Goal: Transaction & Acquisition: Purchase product/service

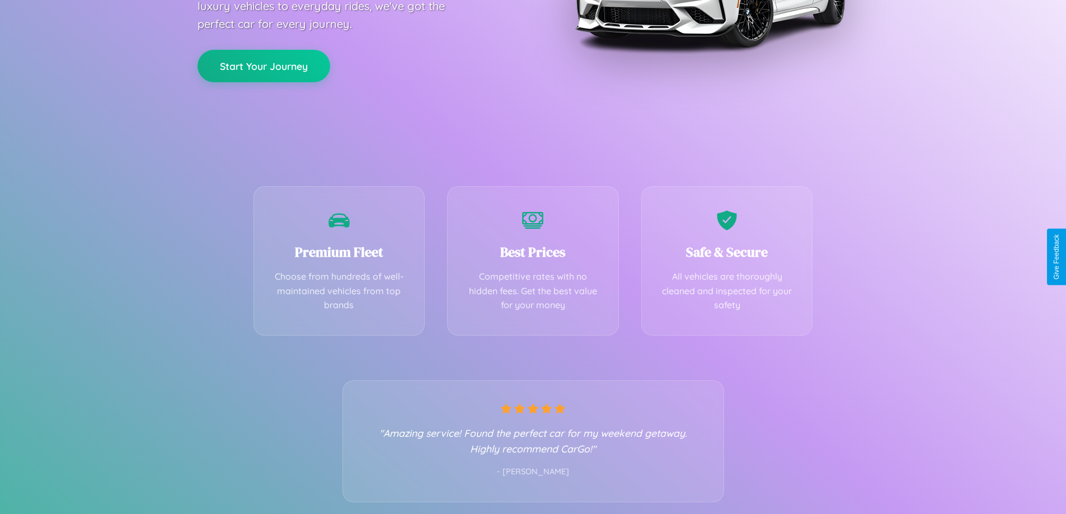
scroll to position [220, 0]
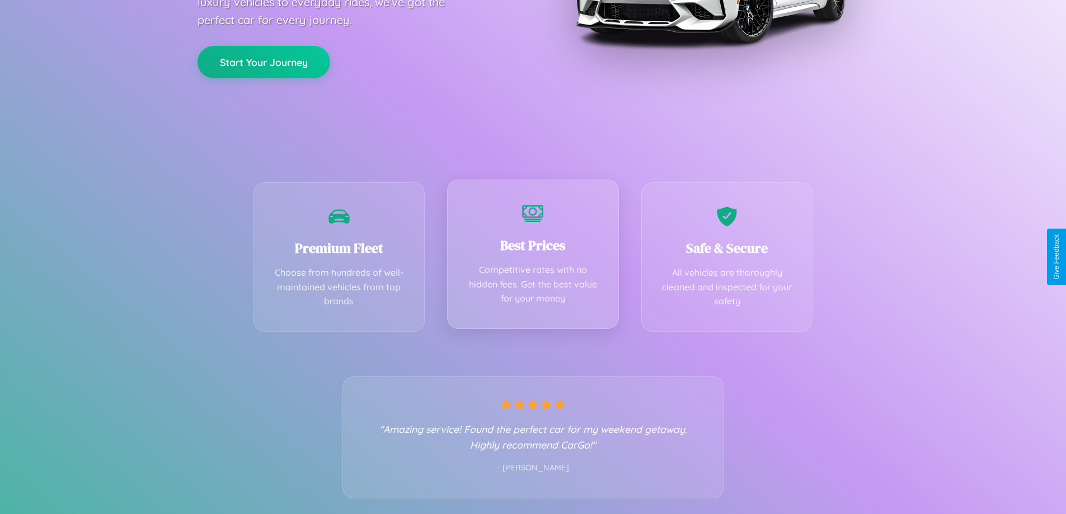
click at [533, 257] on div "Best Prices Competitive rates with no hidden fees. Get the best value for your …" at bounding box center [533, 254] width 172 height 149
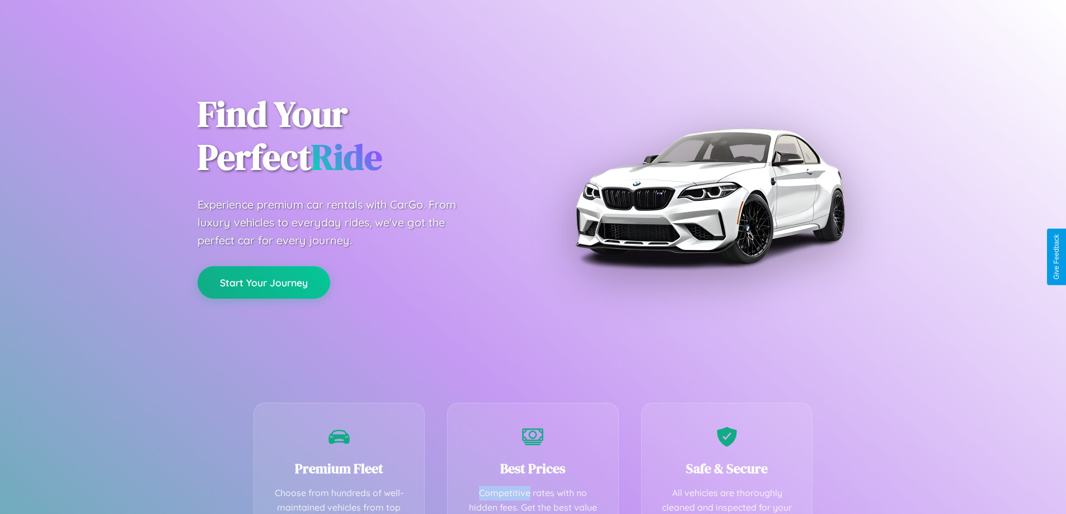
scroll to position [326, 0]
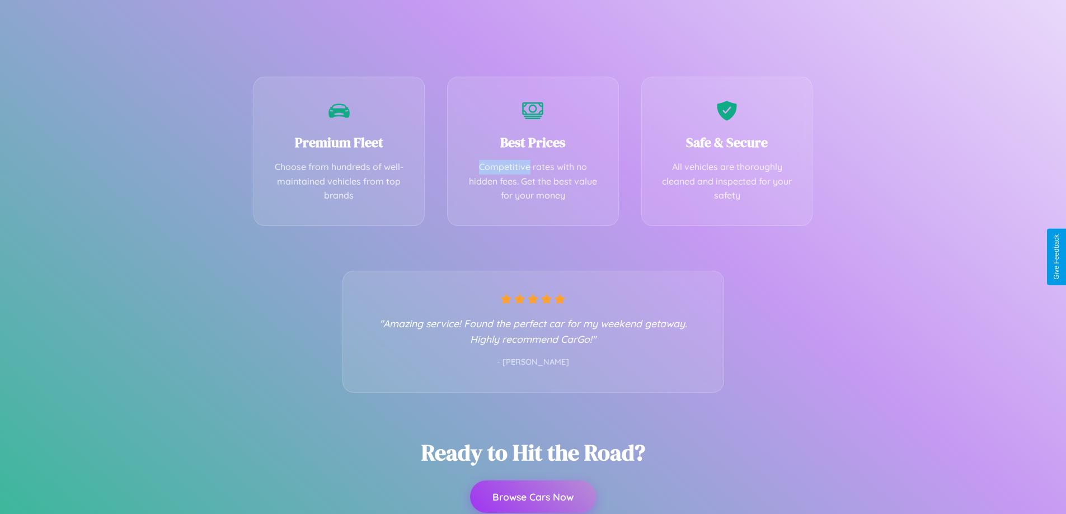
click at [533, 497] on button "Browse Cars Now" at bounding box center [533, 497] width 126 height 32
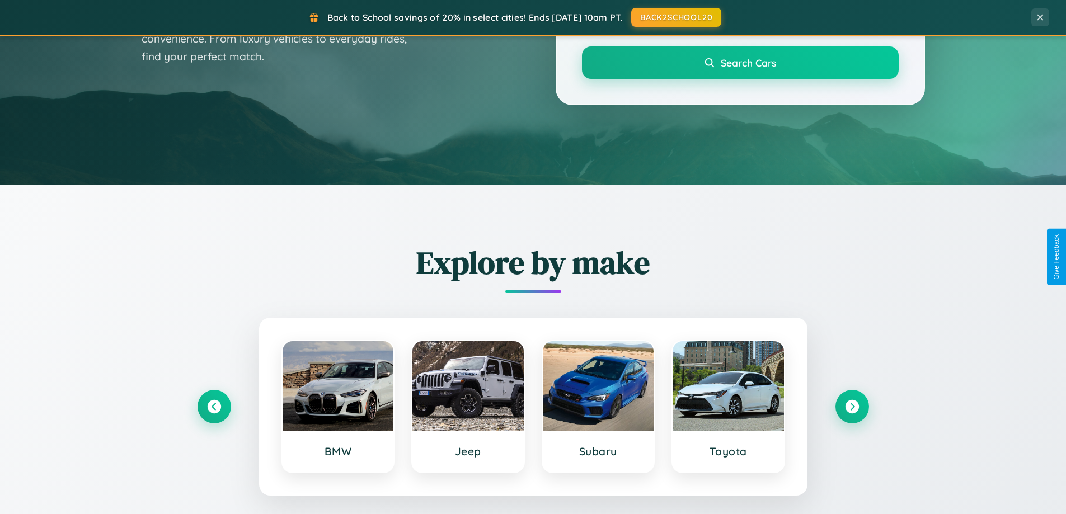
scroll to position [482, 0]
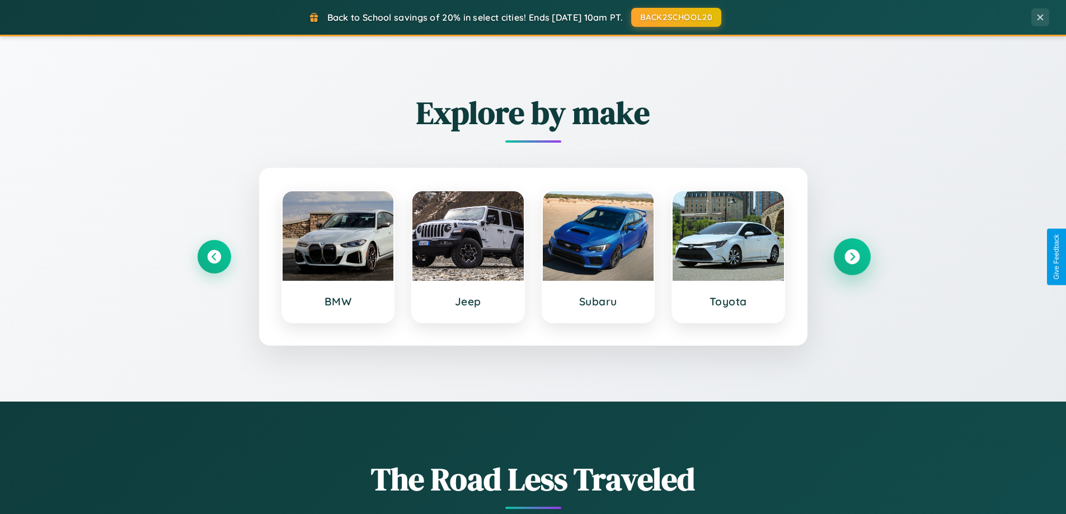
click at [852, 257] on icon at bounding box center [851, 257] width 15 height 15
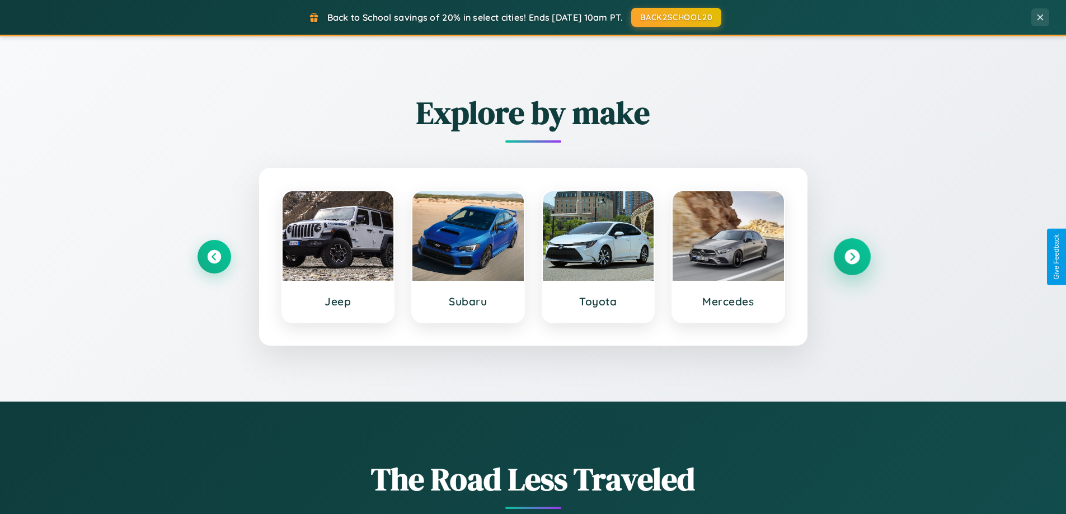
click at [852, 257] on icon at bounding box center [851, 257] width 15 height 15
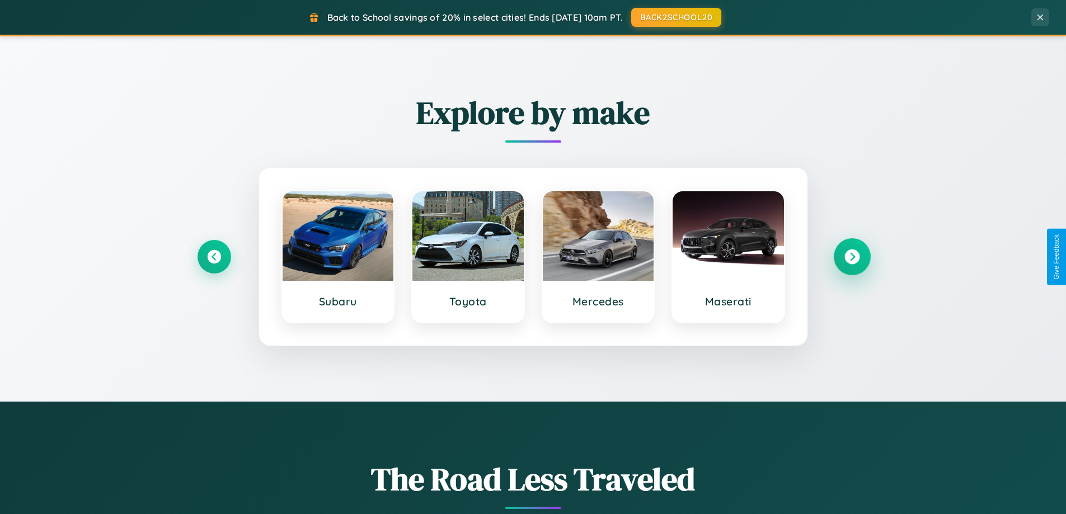
click at [852, 257] on icon at bounding box center [851, 257] width 15 height 15
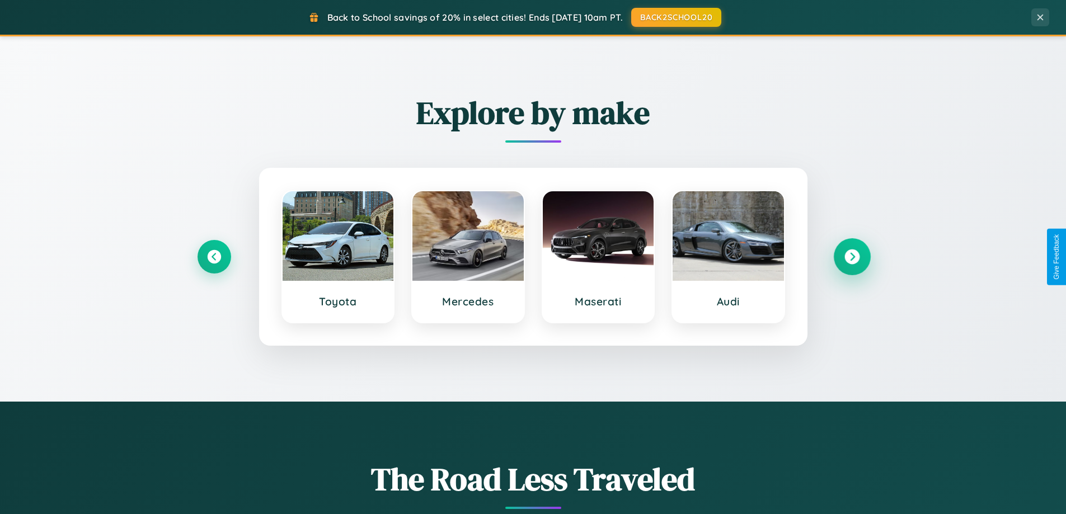
click at [852, 257] on icon at bounding box center [851, 257] width 15 height 15
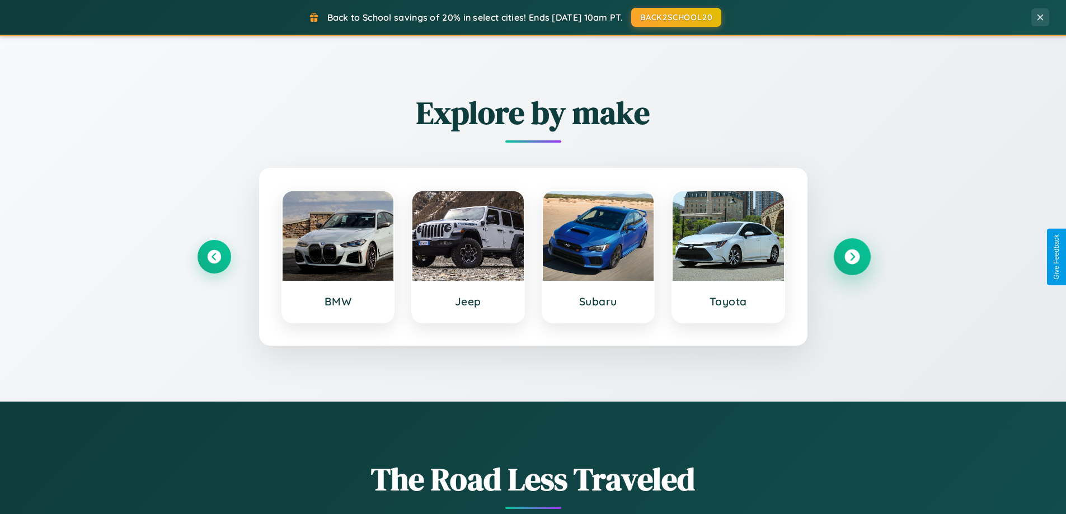
click at [852, 257] on icon at bounding box center [851, 257] width 15 height 15
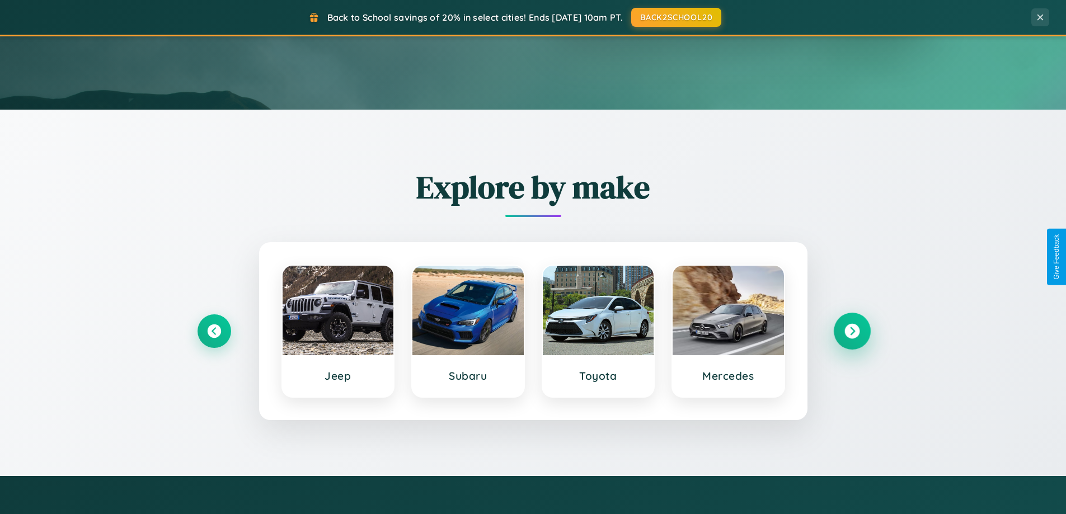
scroll to position [0, 0]
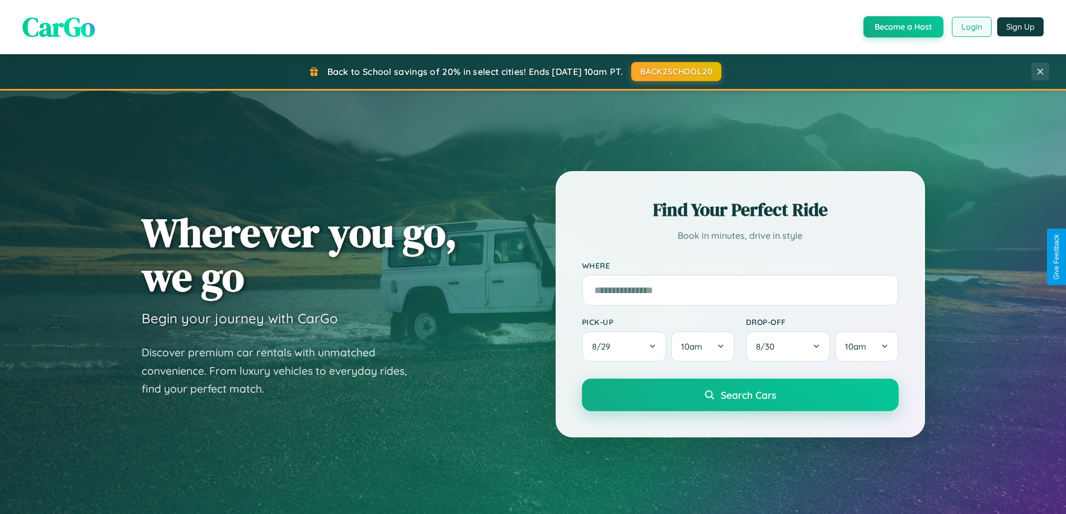
click at [971, 27] on button "Login" at bounding box center [972, 27] width 40 height 20
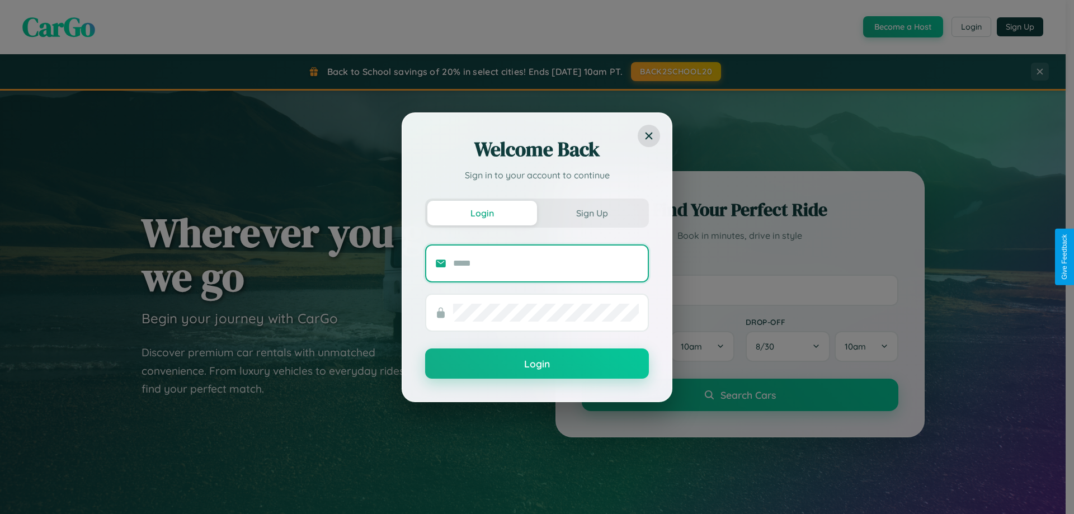
click at [546, 263] on input "text" at bounding box center [546, 264] width 186 height 18
type input "**********"
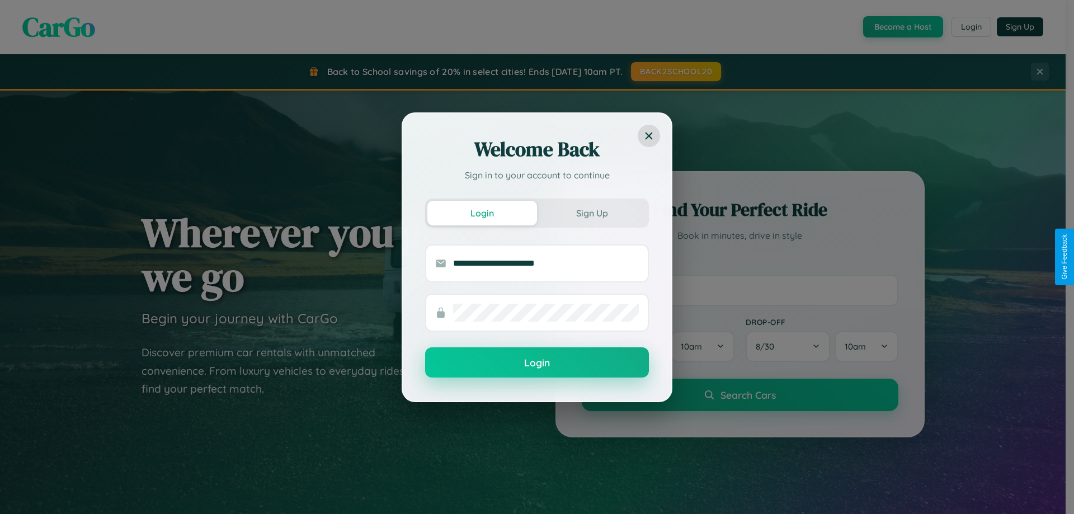
click at [537, 363] on button "Login" at bounding box center [537, 362] width 224 height 30
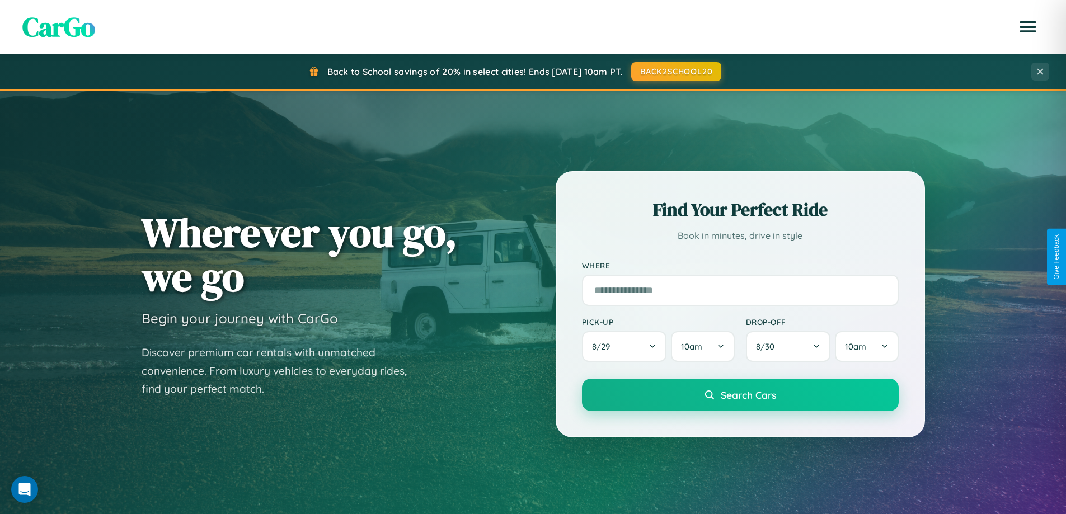
scroll to position [770, 0]
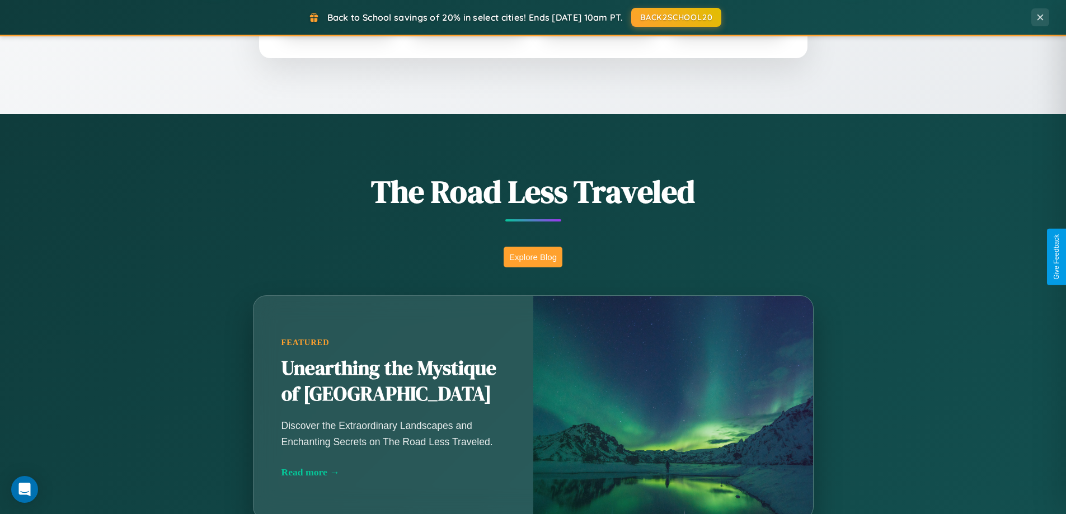
click at [533, 257] on button "Explore Blog" at bounding box center [533, 257] width 59 height 21
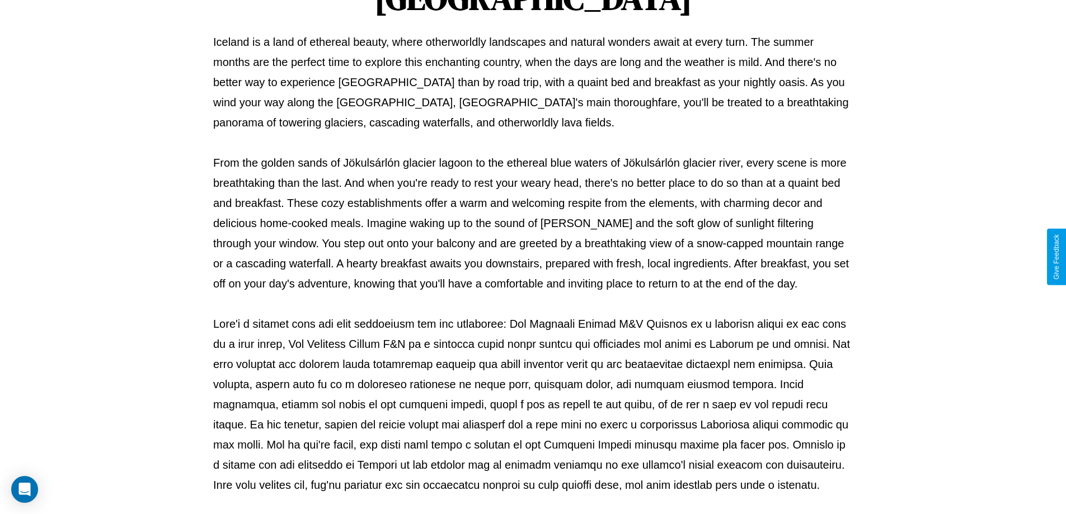
scroll to position [362, 0]
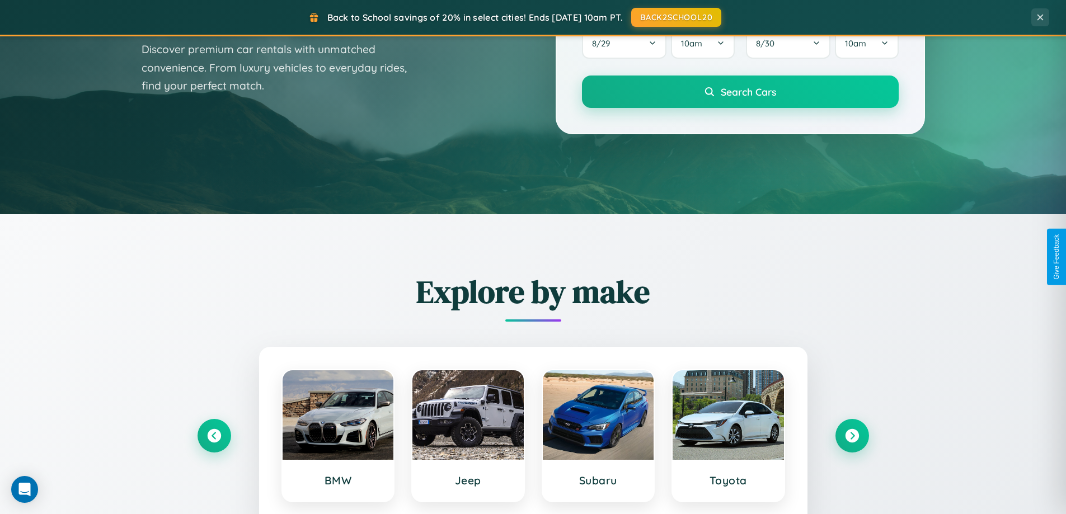
scroll to position [33, 0]
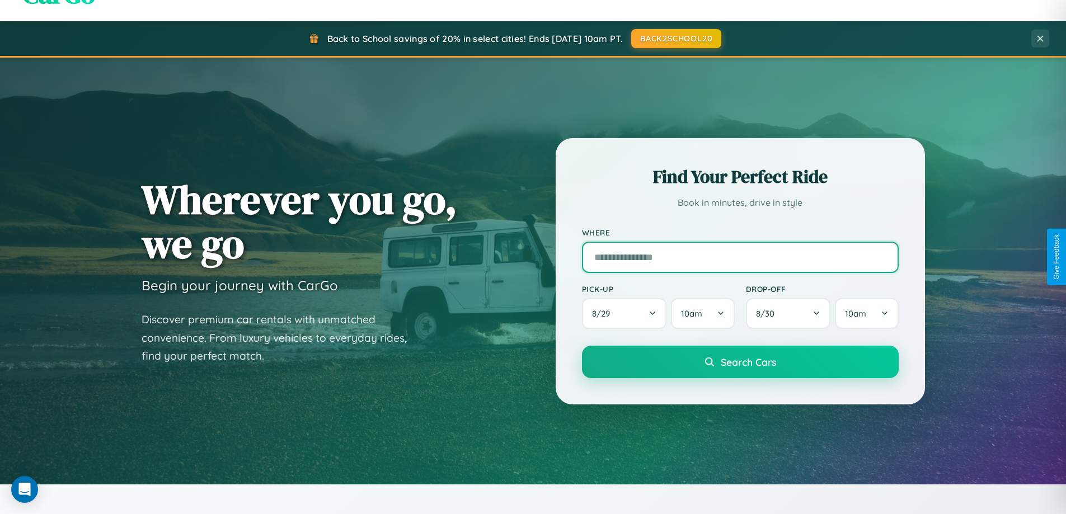
click at [740, 257] on input "text" at bounding box center [740, 257] width 317 height 31
type input "*******"
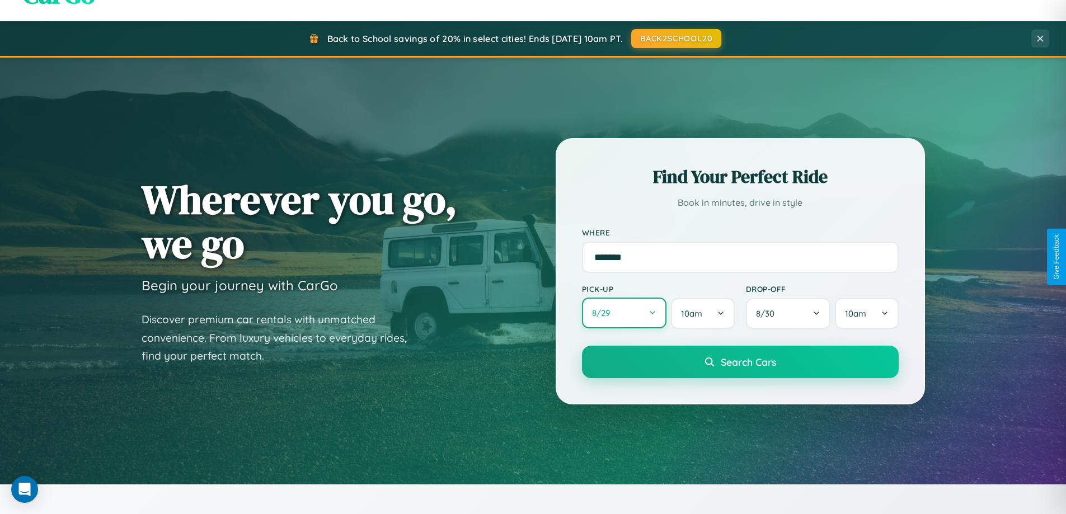
click at [624, 313] on button "8 / 29" at bounding box center [624, 313] width 85 height 31
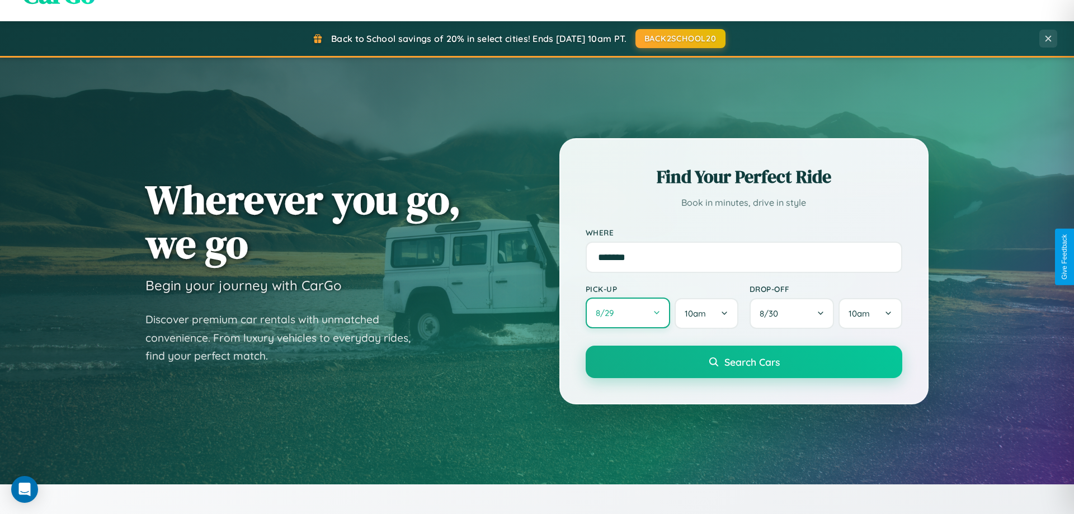
select select "*"
select select "****"
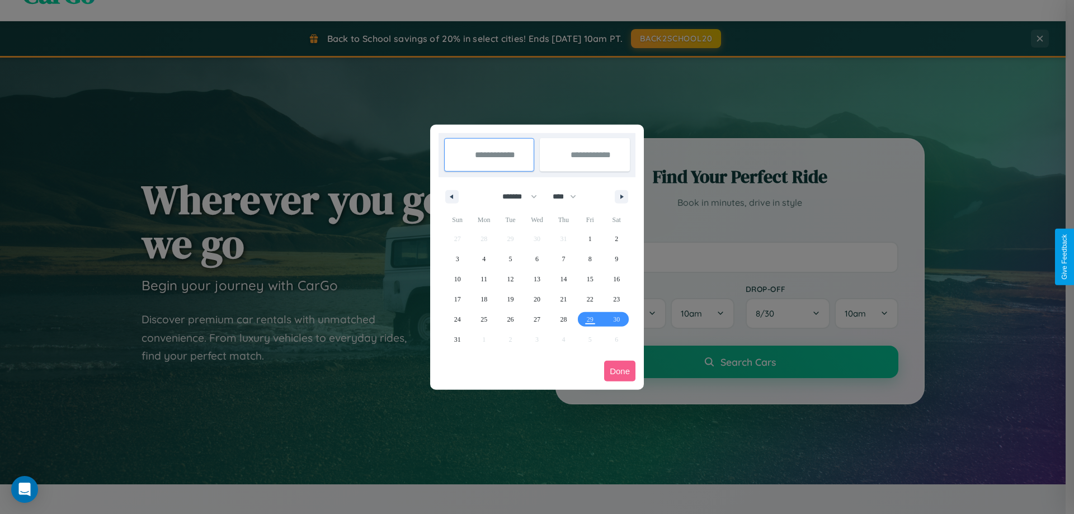
drag, startPoint x: 515, startPoint y: 196, endPoint x: 537, endPoint y: 224, distance: 35.8
click at [515, 196] on select "******* ******** ***** ***** *** **** **** ****** ********* ******* ******** **…" at bounding box center [518, 196] width 48 height 18
select select "*"
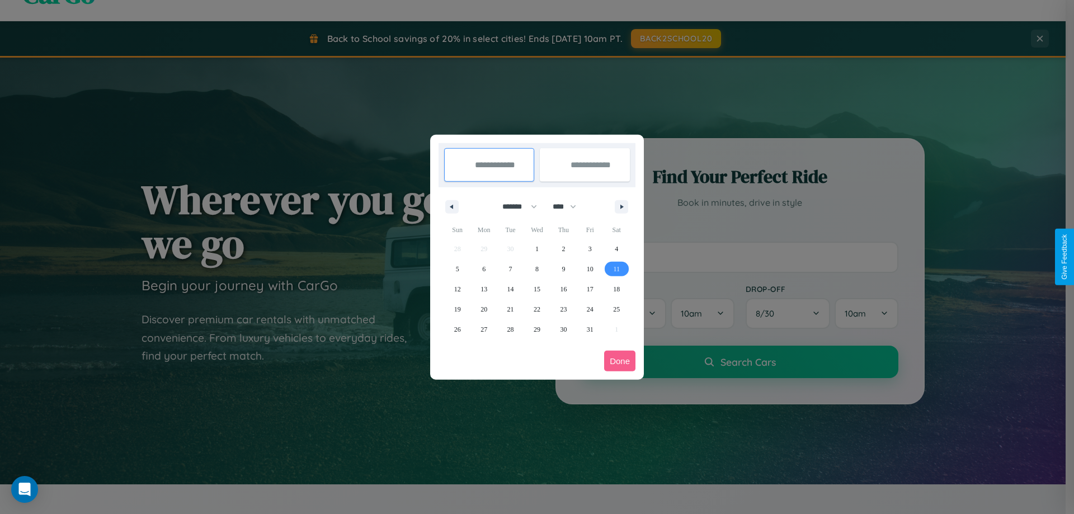
click at [617, 269] on span "11" at bounding box center [616, 269] width 7 height 20
type input "**********"
click at [590, 289] on span "17" at bounding box center [590, 289] width 7 height 20
type input "**********"
click at [620, 361] on button "Done" at bounding box center [619, 361] width 31 height 21
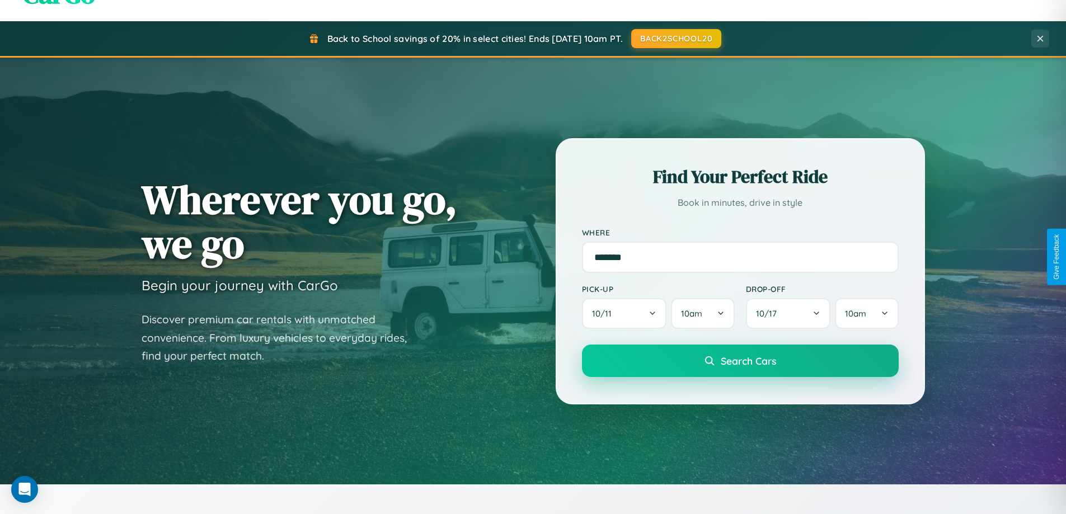
click at [740, 361] on span "Search Cars" at bounding box center [748, 361] width 55 height 12
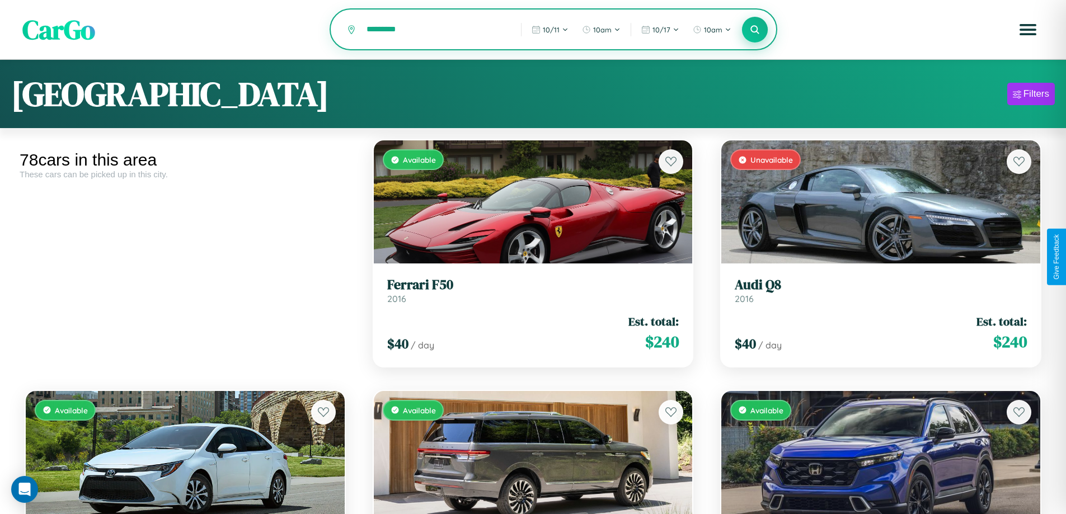
type input "*********"
click at [755, 30] on icon at bounding box center [755, 29] width 11 height 11
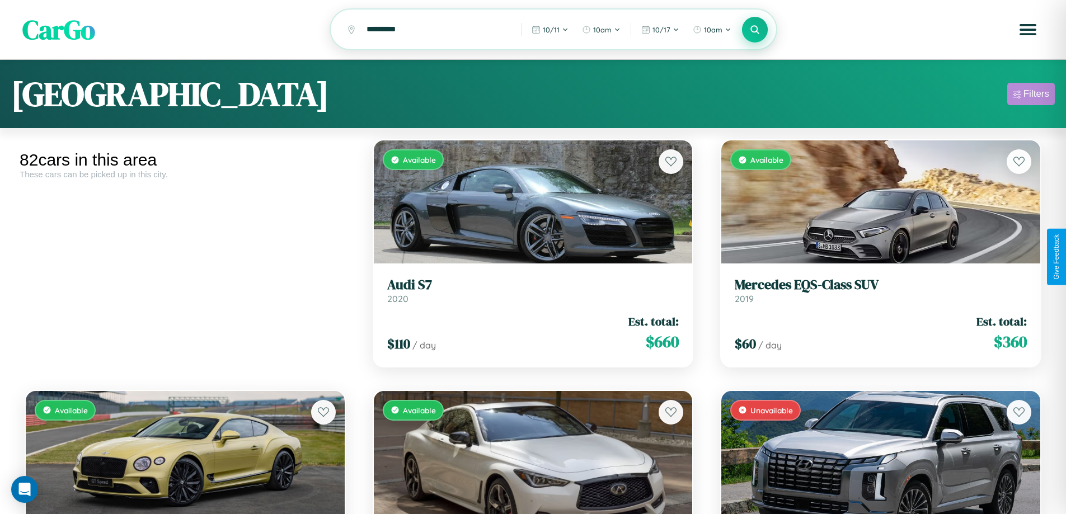
click at [1031, 96] on div "Filters" at bounding box center [1036, 93] width 26 height 11
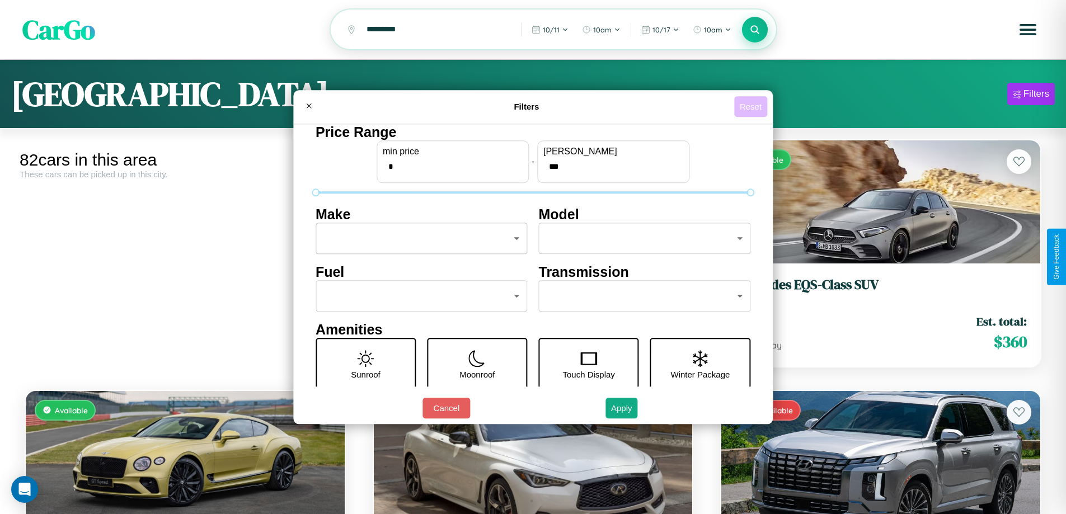
click at [752, 106] on button "Reset" at bounding box center [750, 106] width 33 height 21
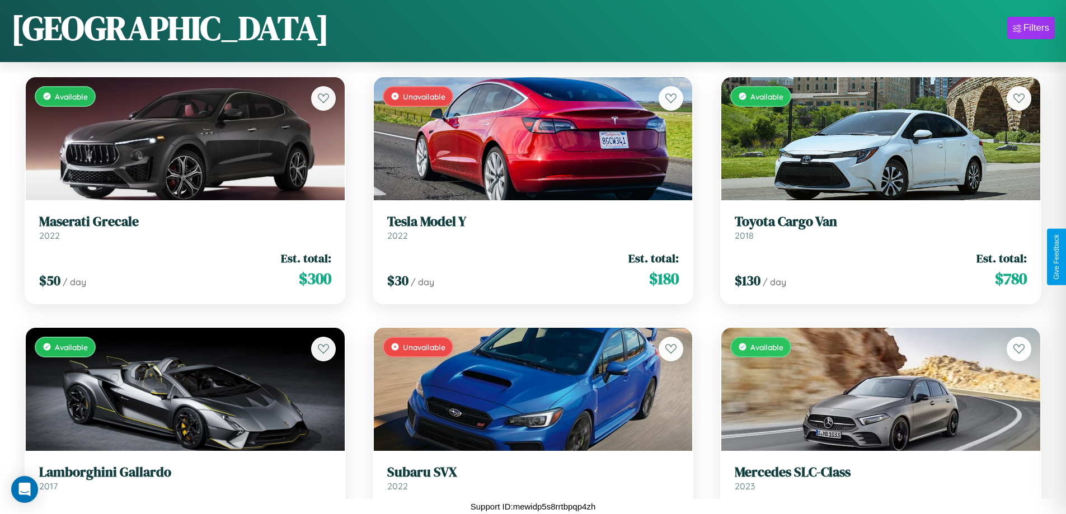
scroll to position [3916, 0]
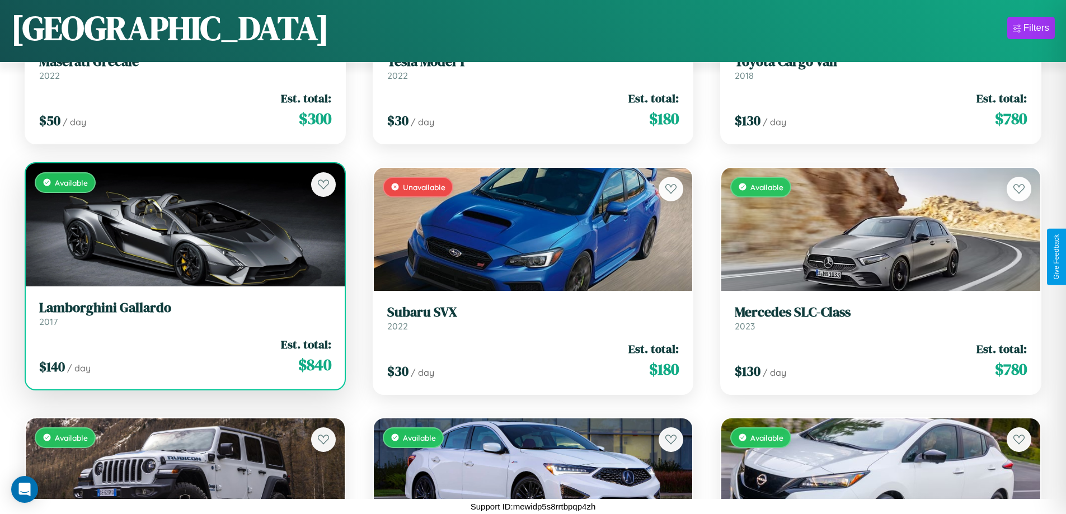
click at [184, 318] on link "Lamborghini Gallardo 2017" at bounding box center [185, 313] width 292 height 27
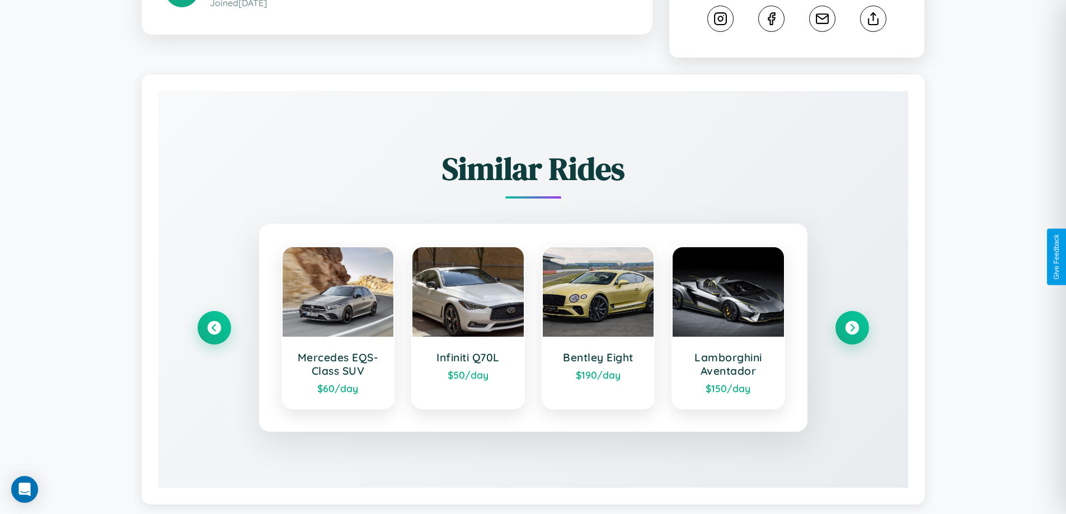
scroll to position [632, 0]
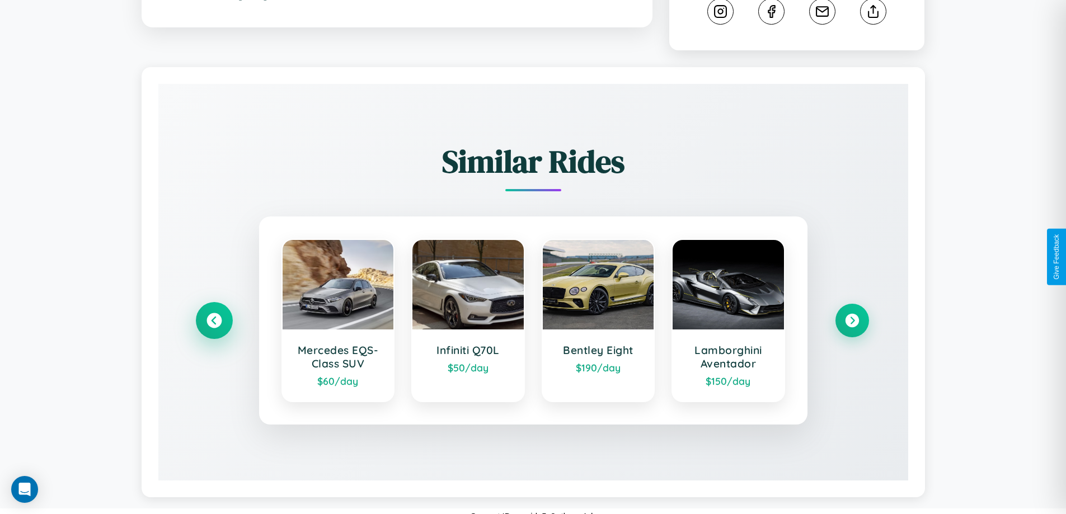
click at [214, 313] on icon at bounding box center [213, 320] width 15 height 15
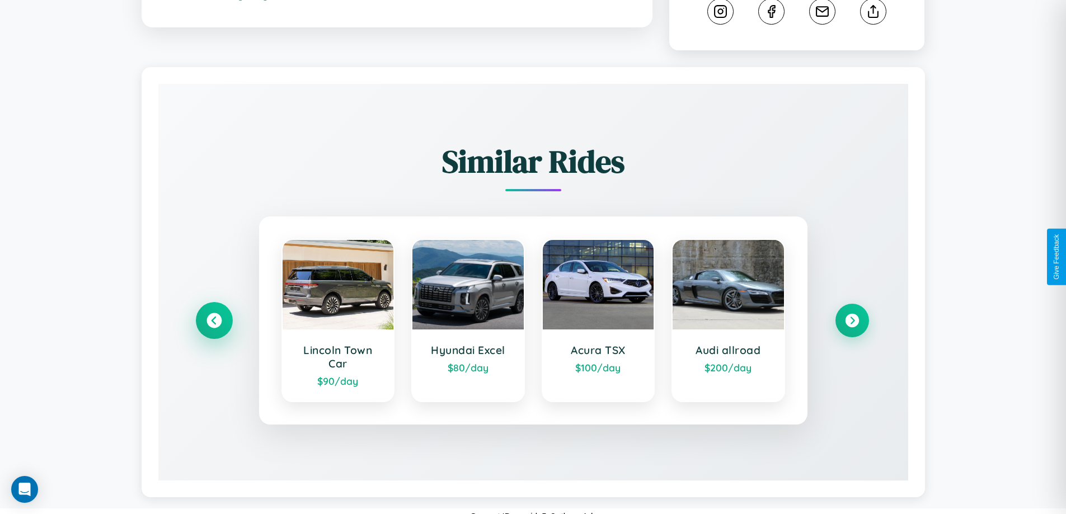
click at [214, 313] on icon at bounding box center [213, 320] width 15 height 15
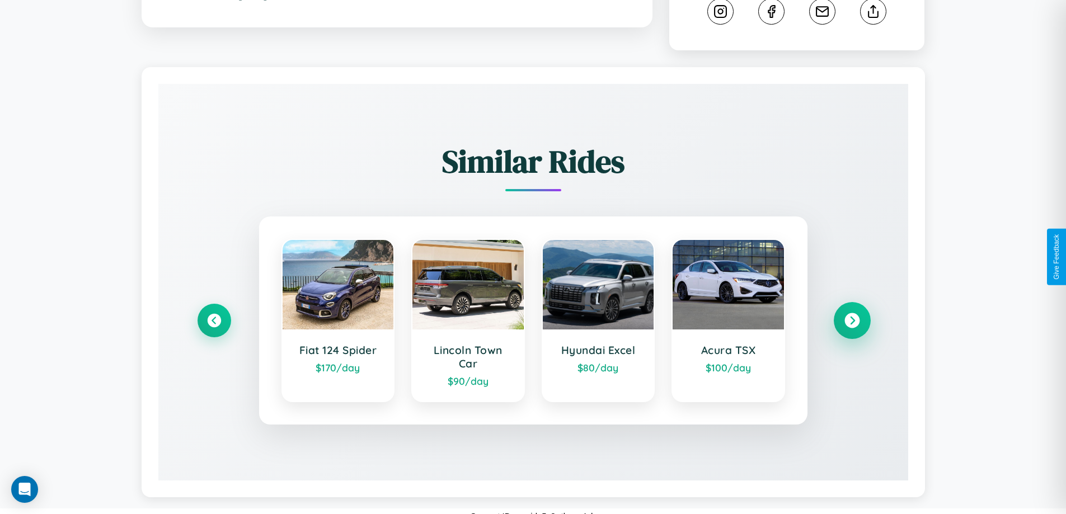
click at [852, 313] on icon at bounding box center [851, 320] width 15 height 15
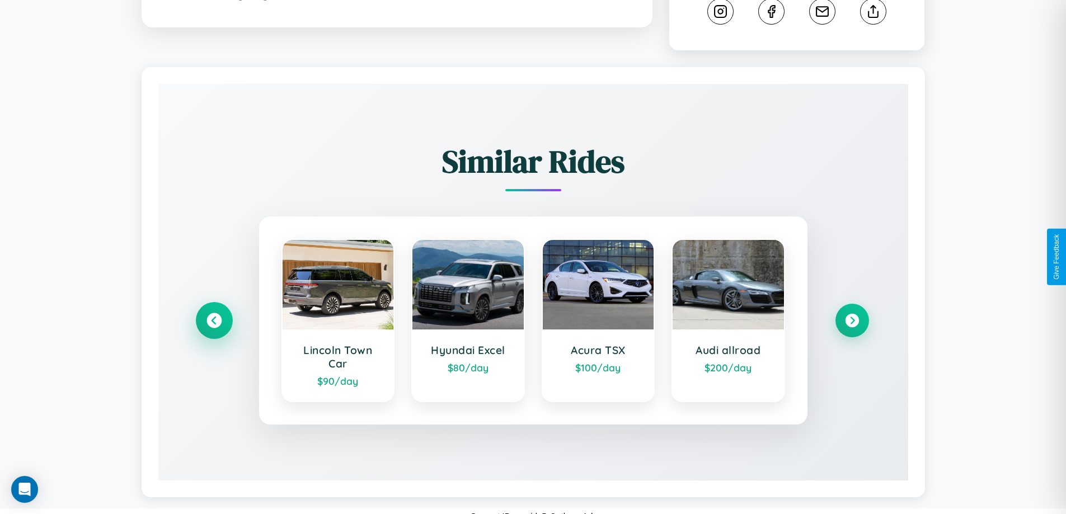
click at [214, 313] on icon at bounding box center [213, 320] width 15 height 15
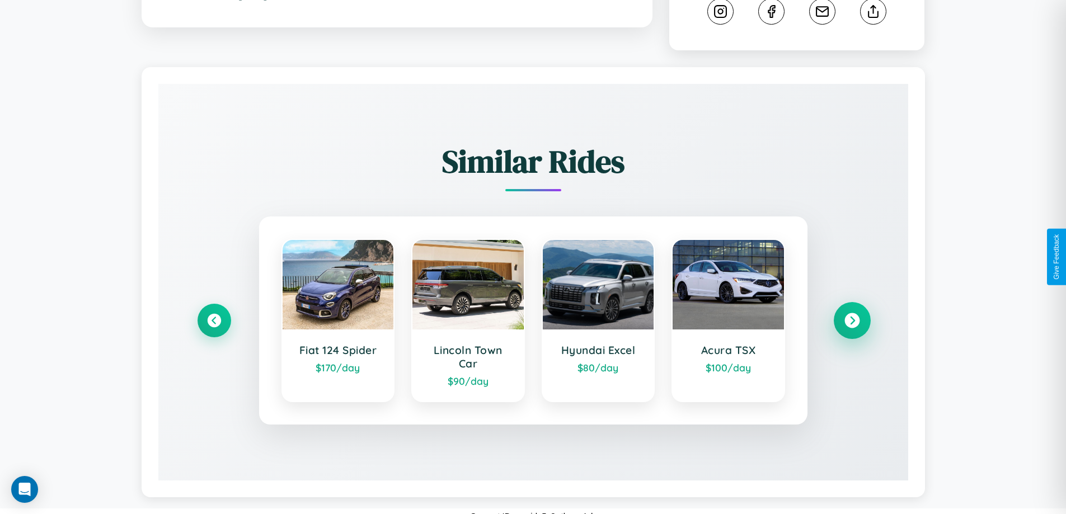
click at [852, 313] on icon at bounding box center [851, 320] width 15 height 15
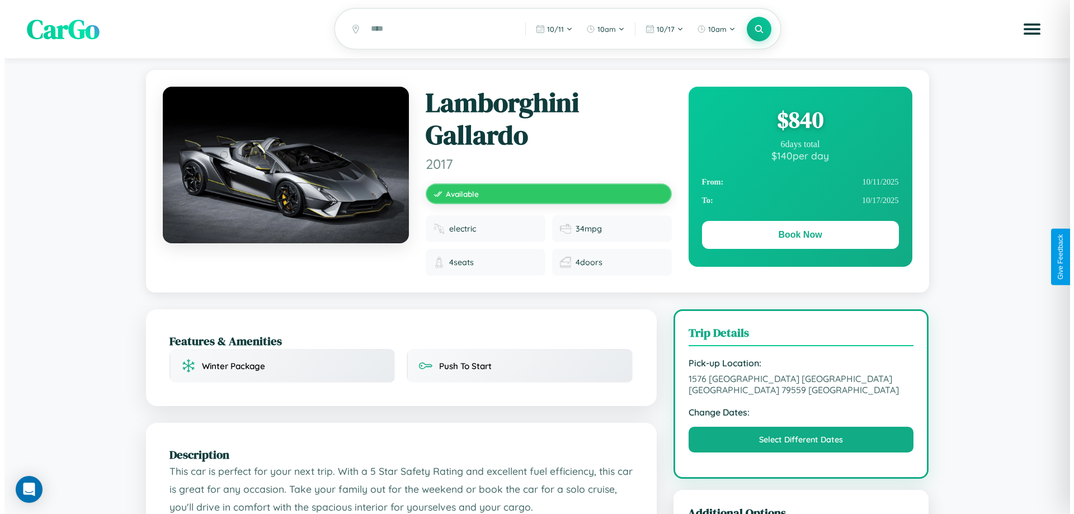
scroll to position [0, 0]
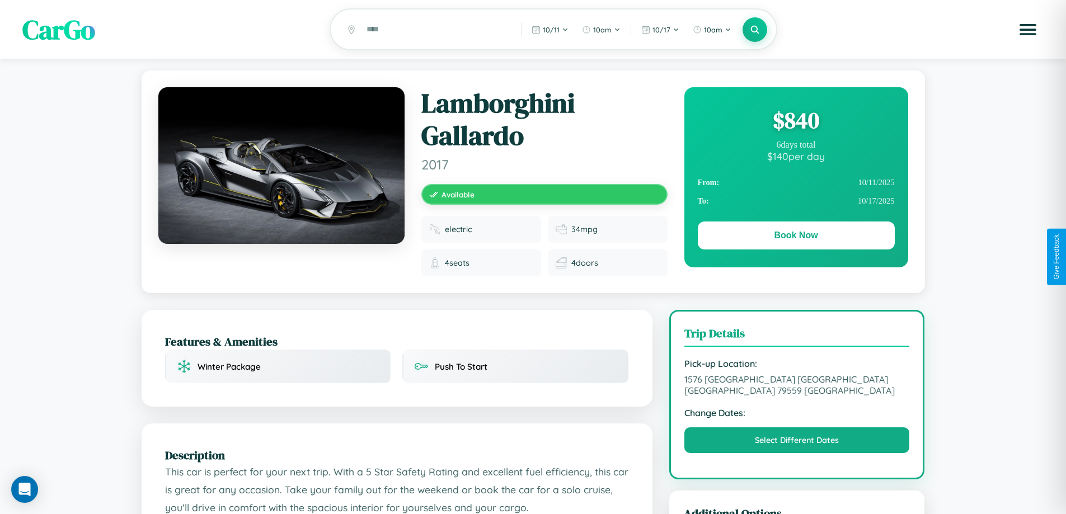
click at [796, 122] on div "$ 840" at bounding box center [796, 120] width 197 height 30
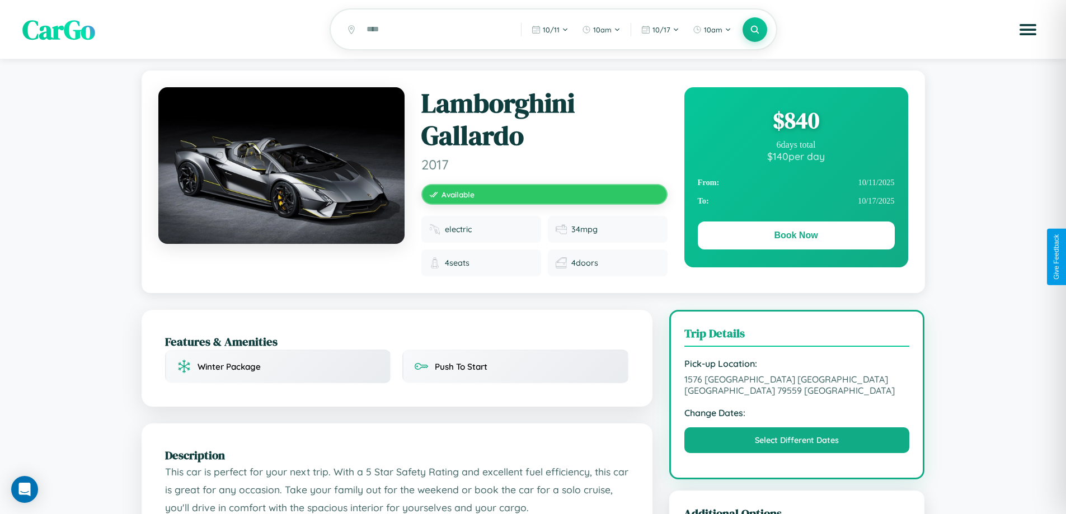
click at [796, 122] on div "$ 840" at bounding box center [796, 120] width 197 height 30
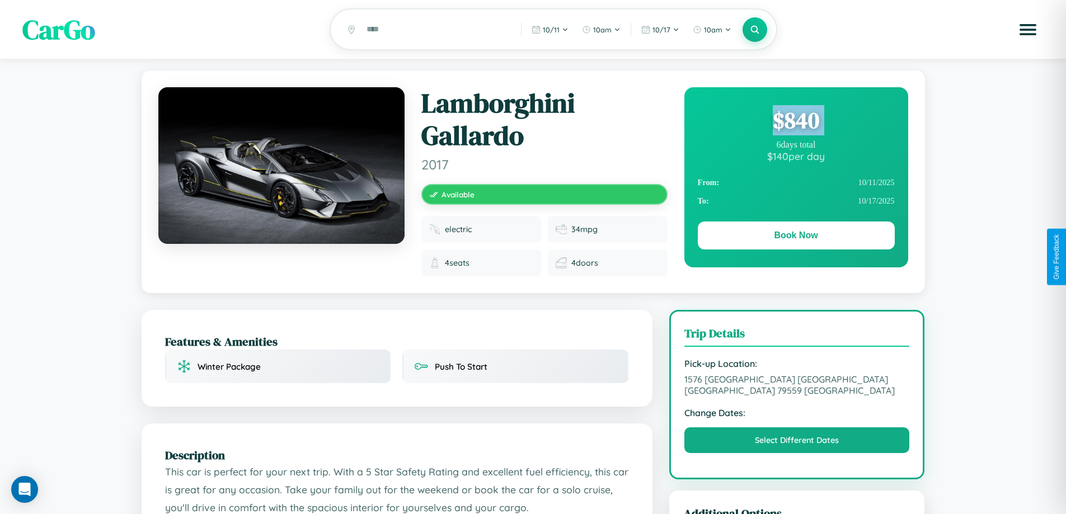
click at [796, 122] on div "$ 840" at bounding box center [796, 120] width 197 height 30
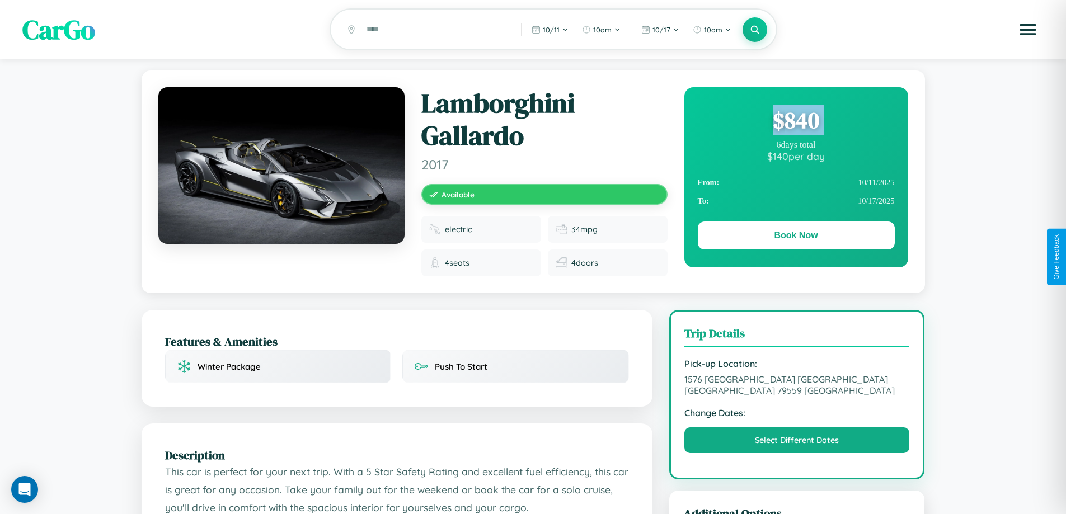
click at [796, 122] on div "$ 840" at bounding box center [796, 120] width 197 height 30
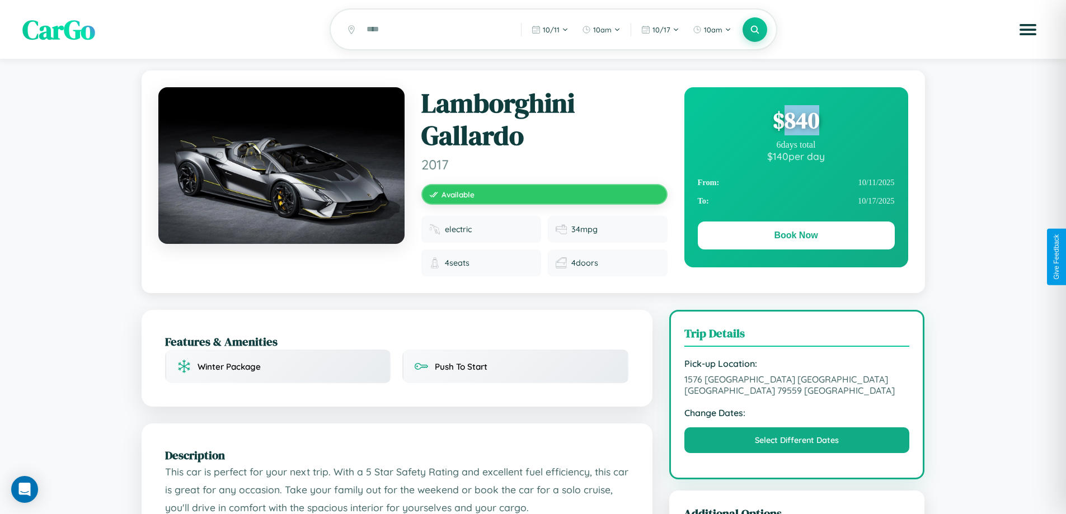
click at [796, 122] on div "$ 840" at bounding box center [796, 120] width 197 height 30
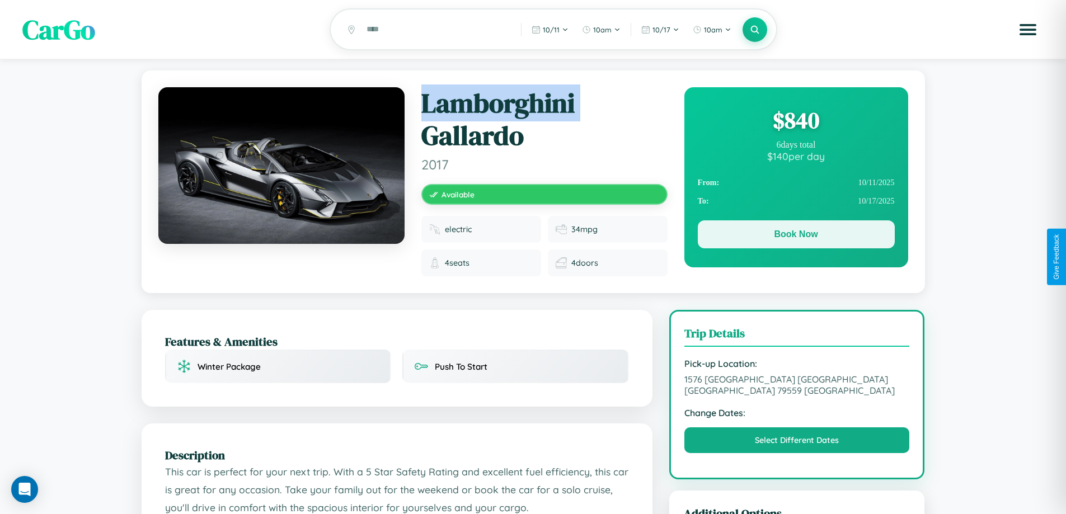
click at [796, 236] on button "Book Now" at bounding box center [796, 234] width 197 height 28
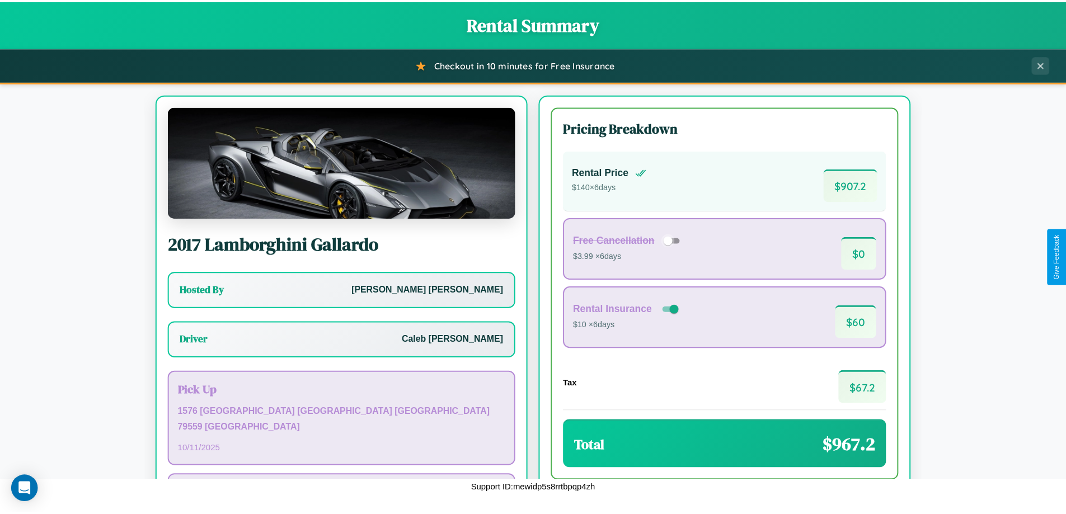
scroll to position [81, 0]
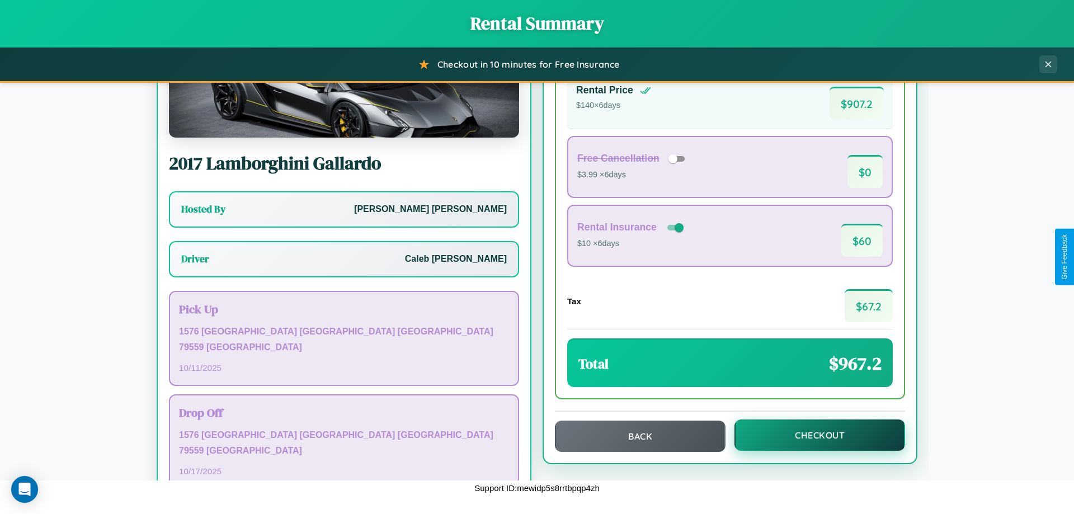
click at [812, 435] on button "Checkout" at bounding box center [820, 435] width 171 height 31
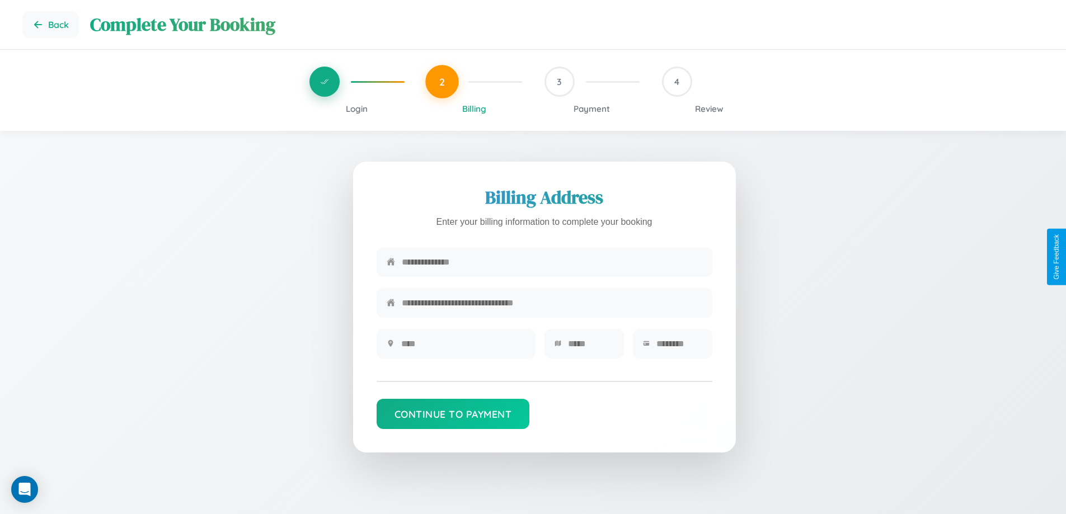
click at [552, 264] on input "text" at bounding box center [552, 261] width 300 height 27
type input "**********"
click at [463, 347] on input "text" at bounding box center [463, 343] width 124 height 27
type input "********"
click at [590, 347] on input "text" at bounding box center [591, 343] width 46 height 27
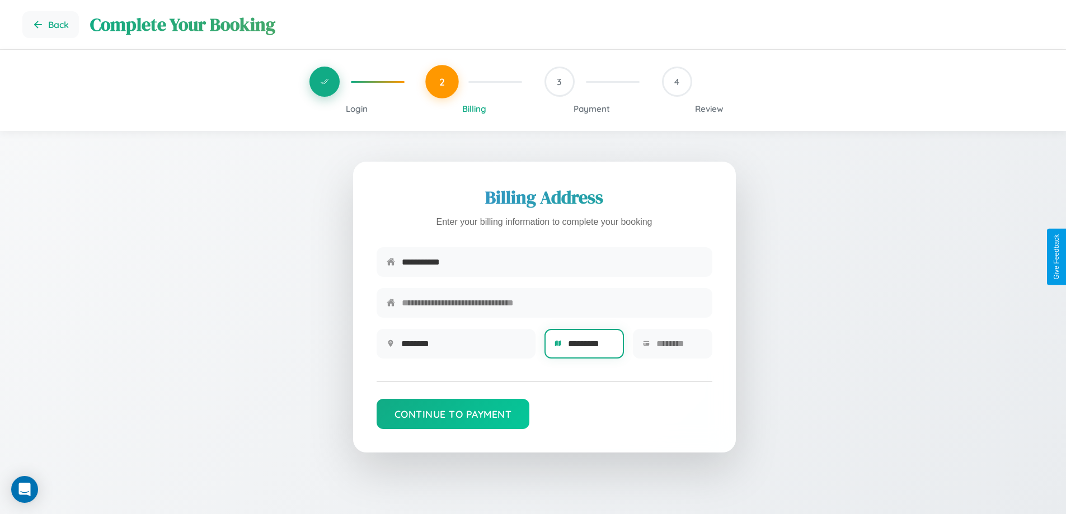
type input "*********"
click at [679, 347] on input "text" at bounding box center [679, 343] width 46 height 27
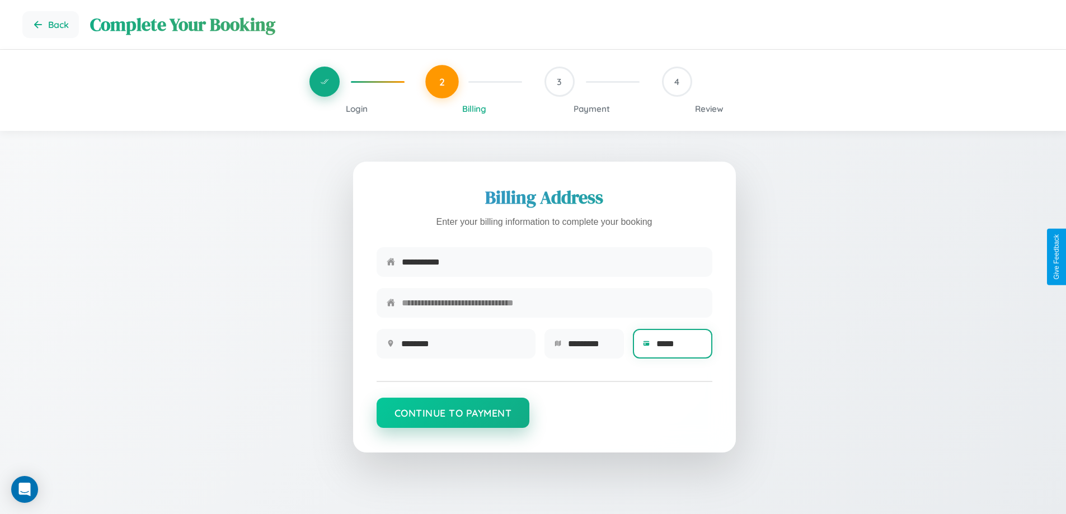
type input "*****"
click at [453, 419] on button "Continue to Payment" at bounding box center [453, 413] width 153 height 30
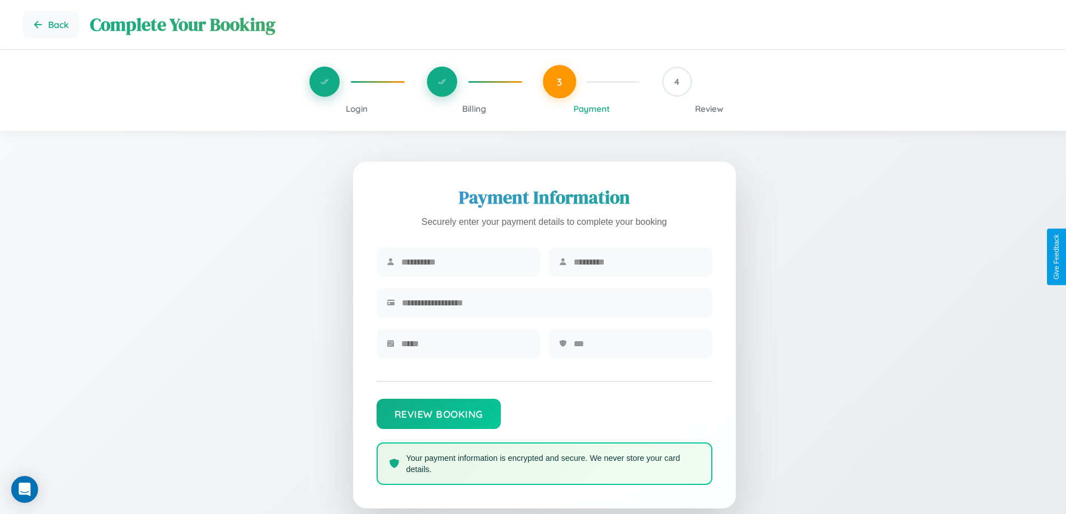
click at [465, 262] on input "text" at bounding box center [465, 261] width 129 height 27
type input "*****"
click at [637, 262] on input "text" at bounding box center [638, 261] width 129 height 27
type input "*******"
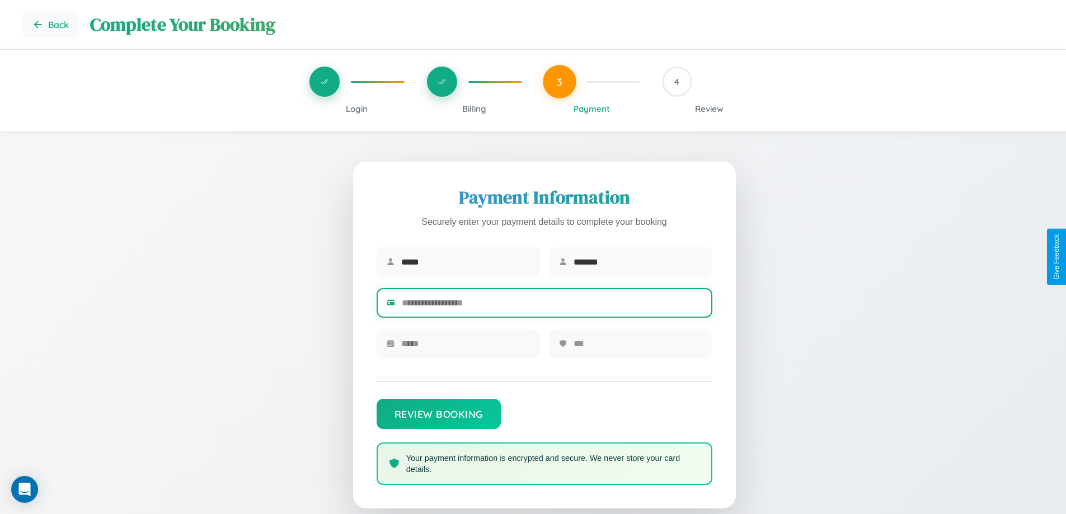
click at [552, 305] on input "text" at bounding box center [552, 302] width 300 height 27
type input "**********"
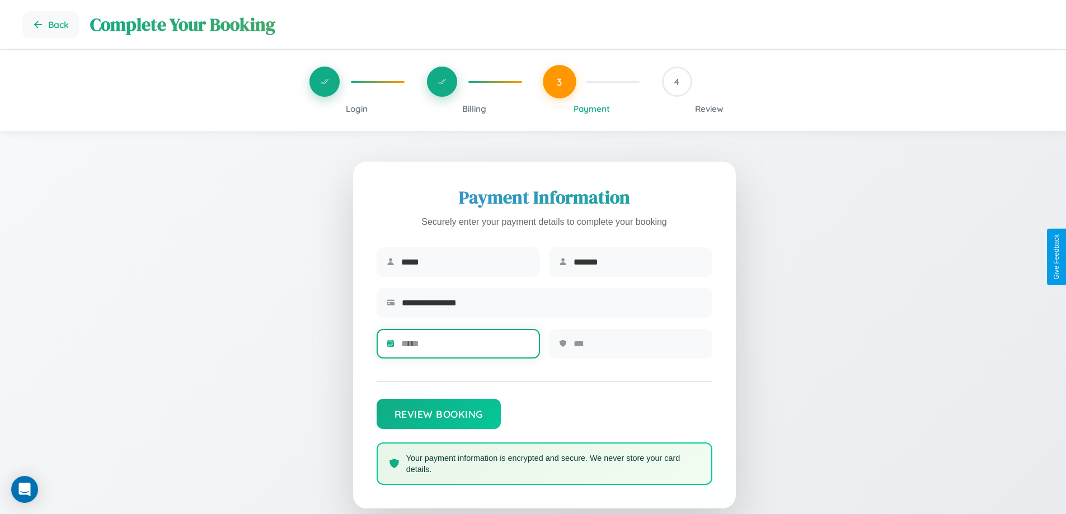
click at [465, 347] on input "text" at bounding box center [465, 343] width 129 height 27
type input "*****"
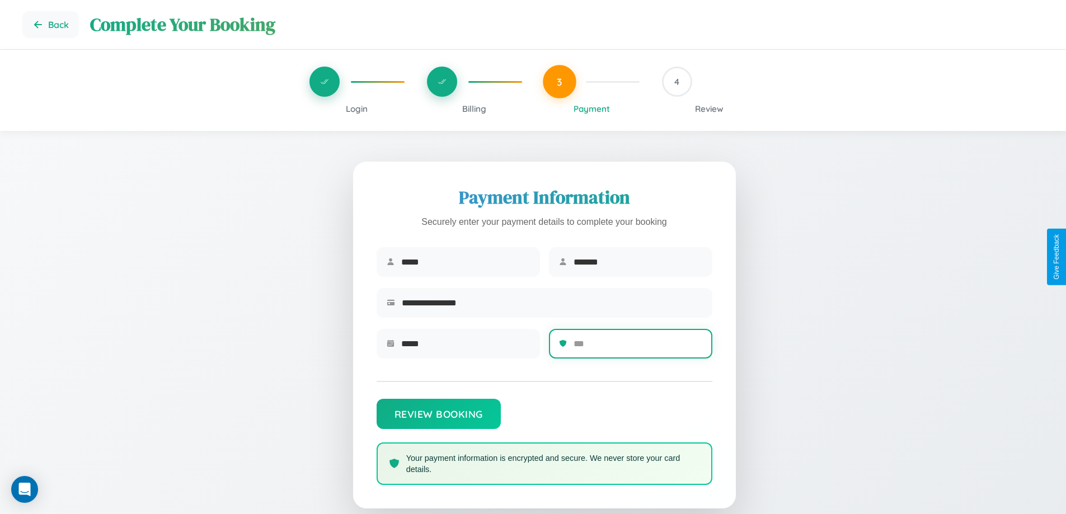
click at [637, 347] on input "text" at bounding box center [638, 343] width 129 height 27
type input "***"
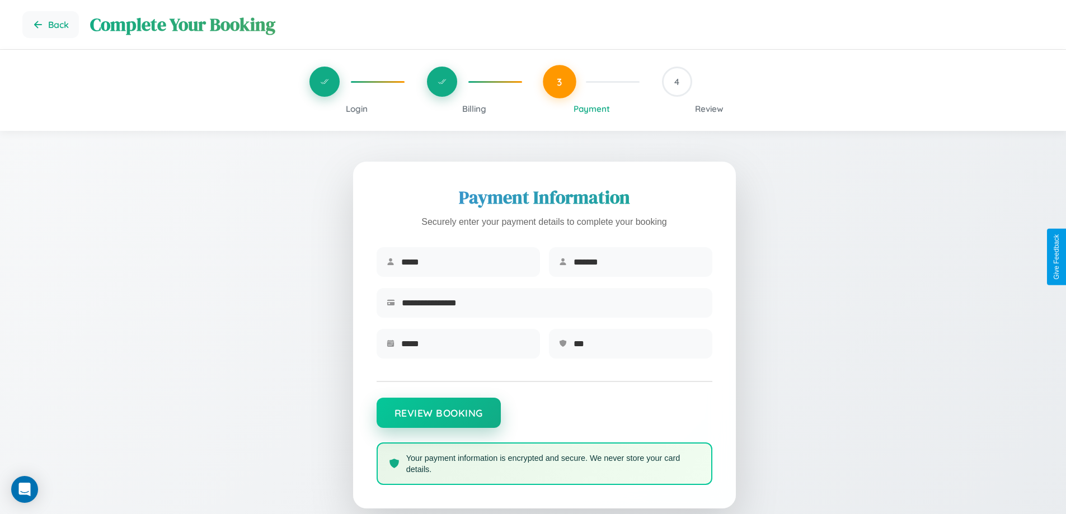
click at [438, 419] on button "Review Booking" at bounding box center [439, 413] width 124 height 30
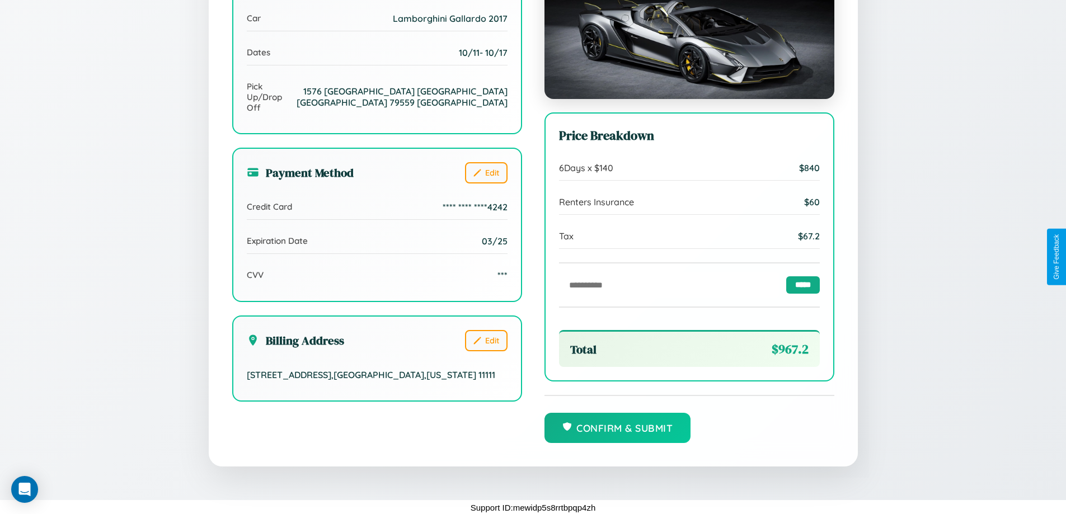
scroll to position [308, 0]
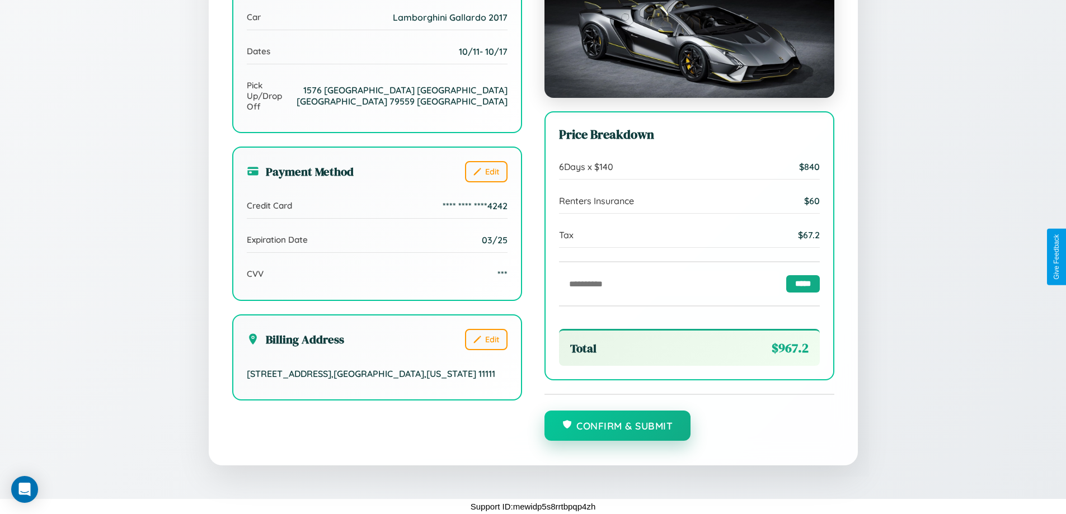
click at [617, 426] on button "Confirm & Submit" at bounding box center [617, 426] width 147 height 30
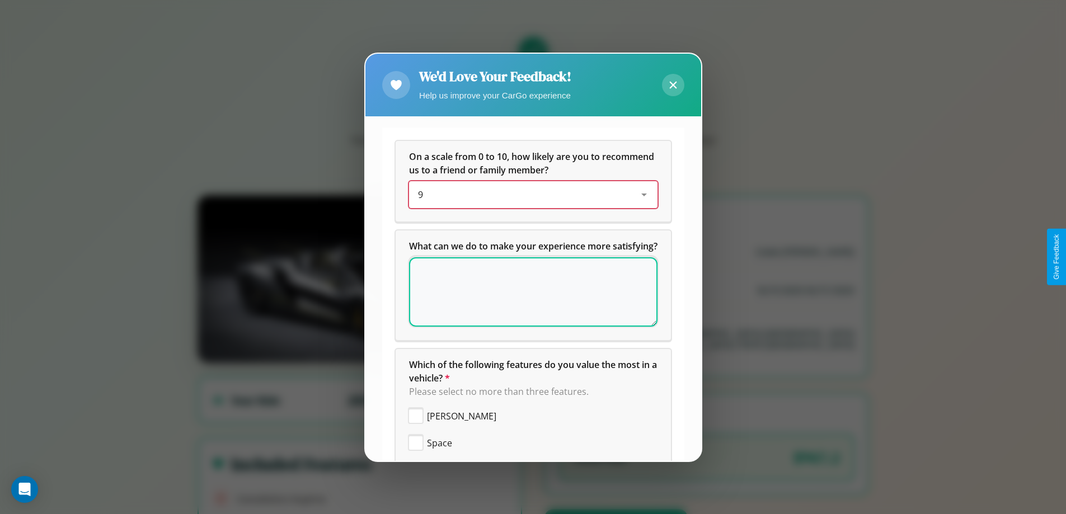
click at [529, 195] on div "9" at bounding box center [524, 194] width 213 height 13
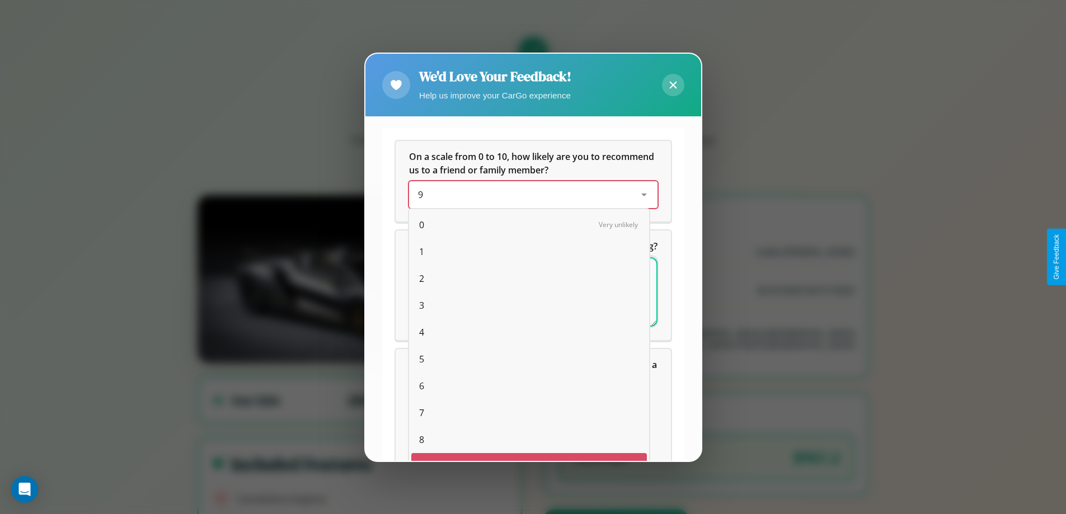
scroll to position [20, 46]
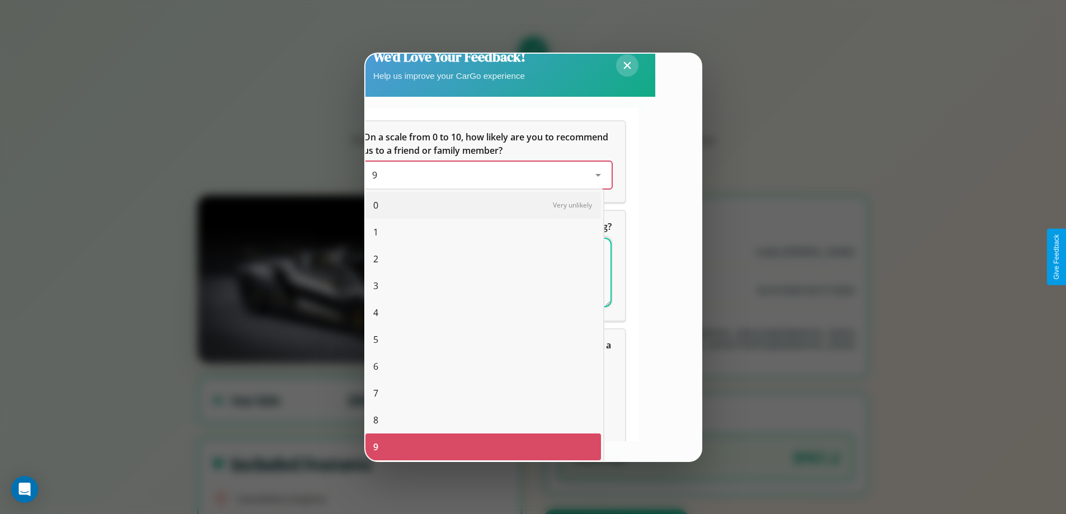
click at [375, 286] on span "3" at bounding box center [375, 285] width 5 height 13
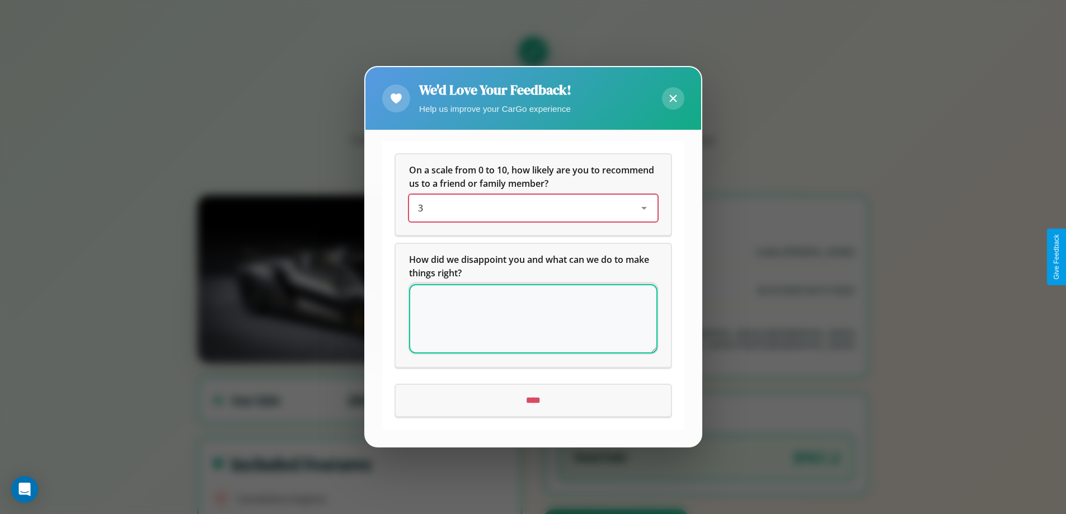
scroll to position [0, 0]
click at [673, 98] on icon at bounding box center [672, 98] width 7 height 7
